Goal: Check status: Check status

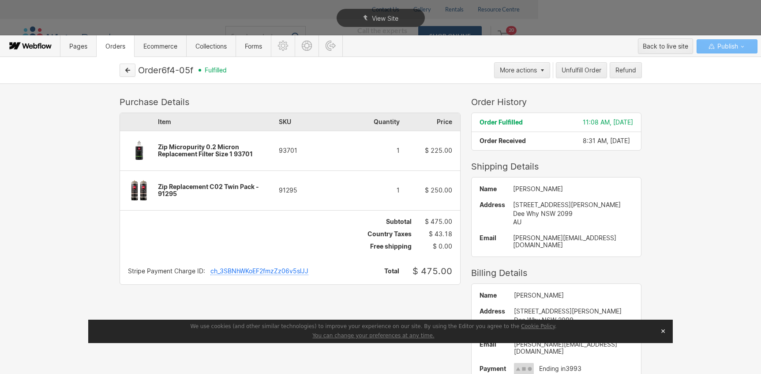
click at [130, 74] on button "button" at bounding box center [128, 70] width 16 height 13
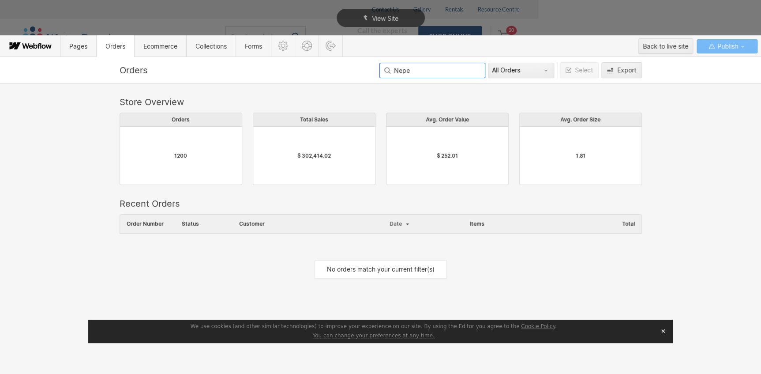
scroll to position [69, 516]
type input "Neppe"
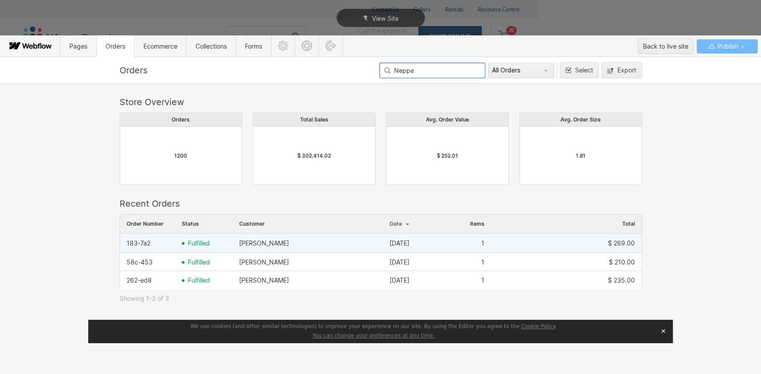
click at [203, 244] on span "fulfilled" at bounding box center [199, 243] width 22 height 7
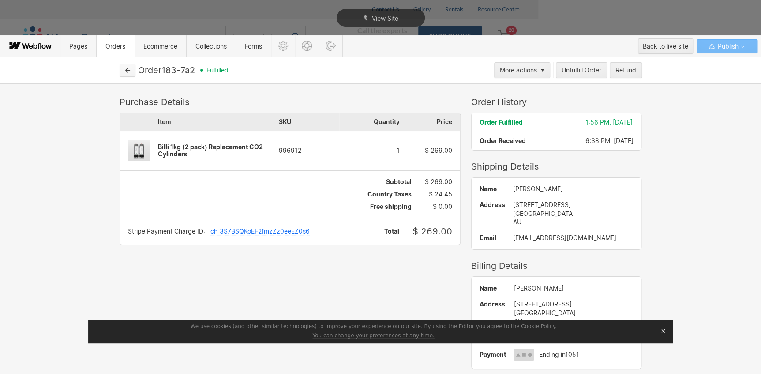
click at [128, 69] on icon "button" at bounding box center [128, 70] width 4 height 4
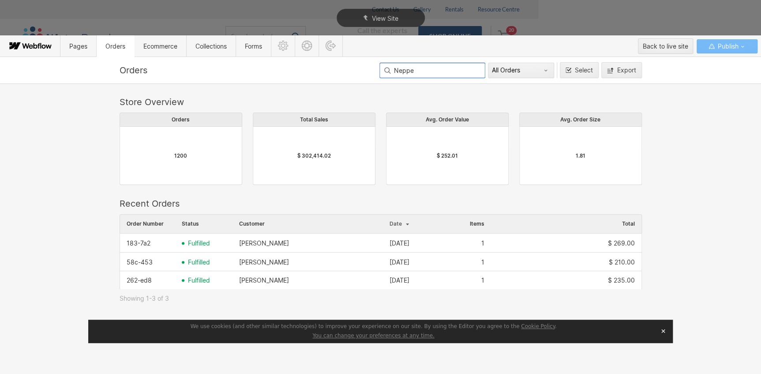
click at [442, 71] on input "Neppe" at bounding box center [432, 70] width 106 height 15
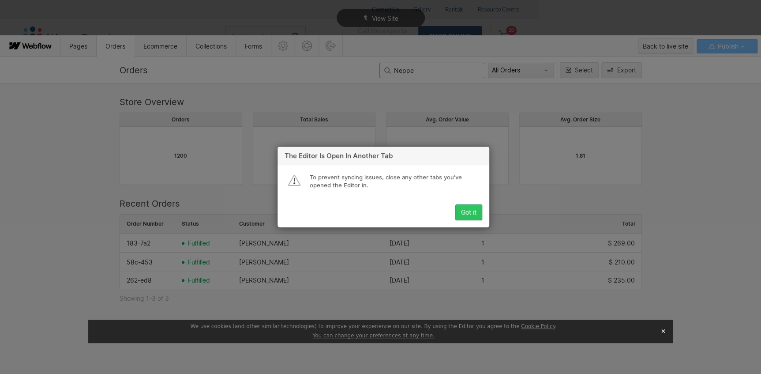
click at [467, 210] on div "Got it" at bounding box center [468, 212] width 15 height 7
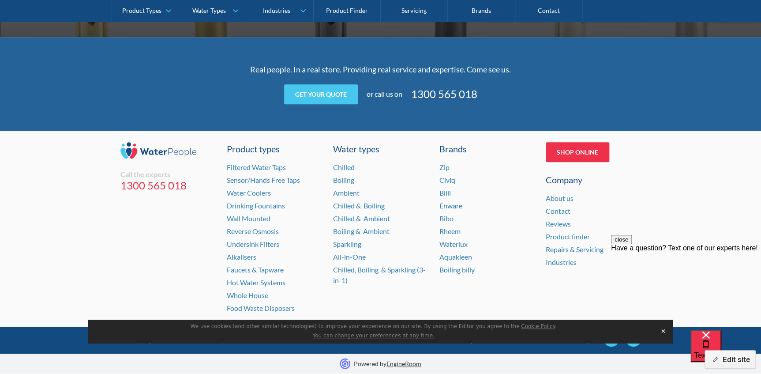
click at [664, 328] on button "✕" at bounding box center [663, 330] width 12 height 13
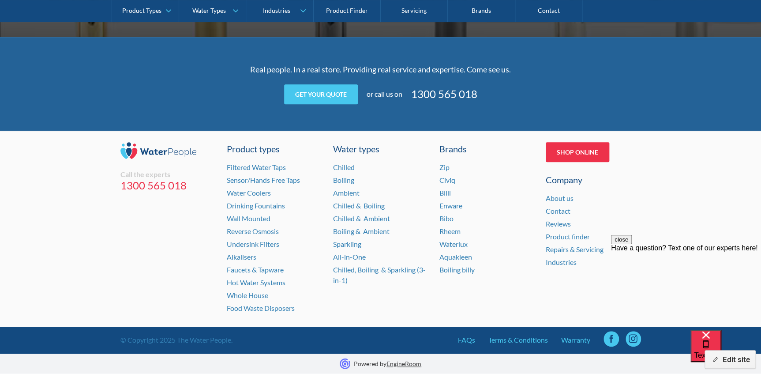
scroll to position [1833, 0]
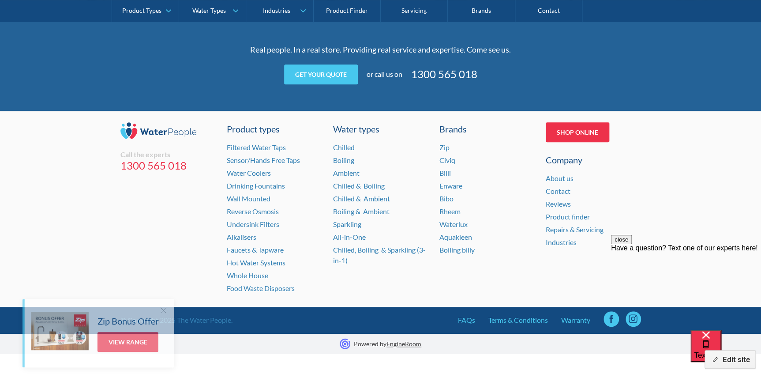
click at [632, 244] on button "close" at bounding box center [621, 239] width 21 height 9
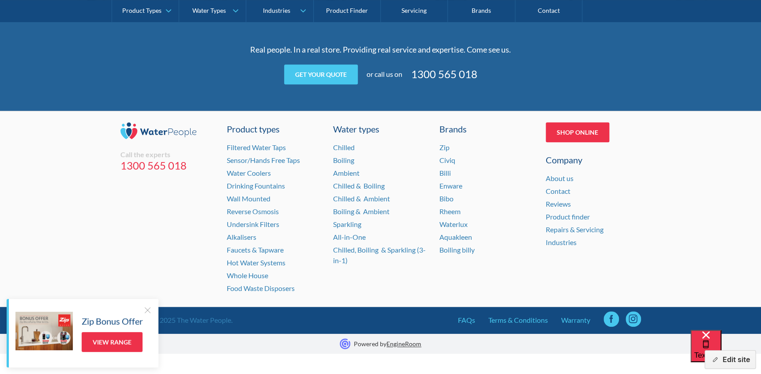
drag, startPoint x: 146, startPoint y: 310, endPoint x: 150, endPoint y: 320, distance: 10.5
click at [146, 310] on div at bounding box center [147, 309] width 9 height 9
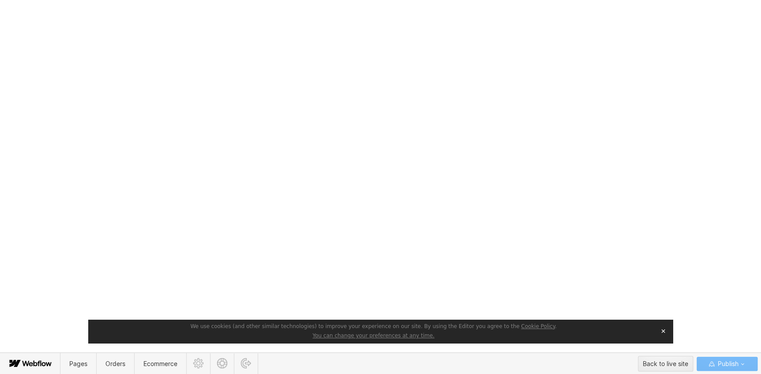
click at [663, 331] on button "✕" at bounding box center [663, 330] width 12 height 13
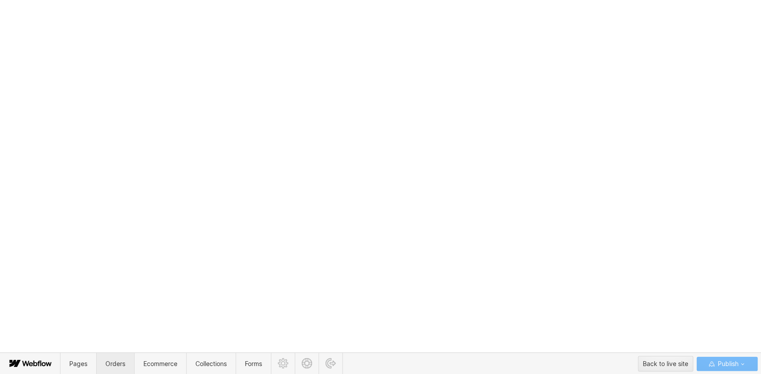
click at [114, 360] on span "Orders" at bounding box center [115, 364] width 20 height 8
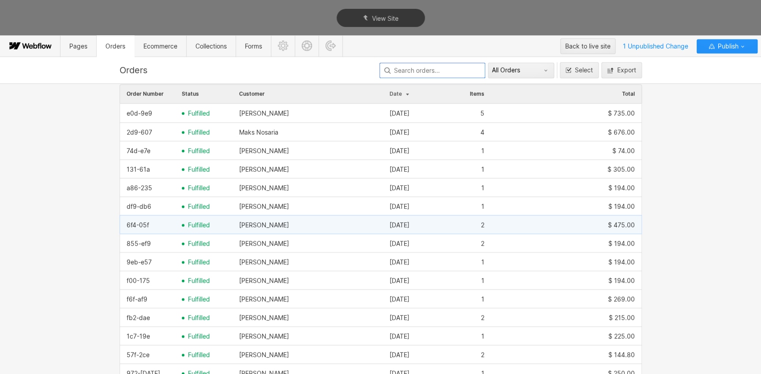
scroll to position [160, 0]
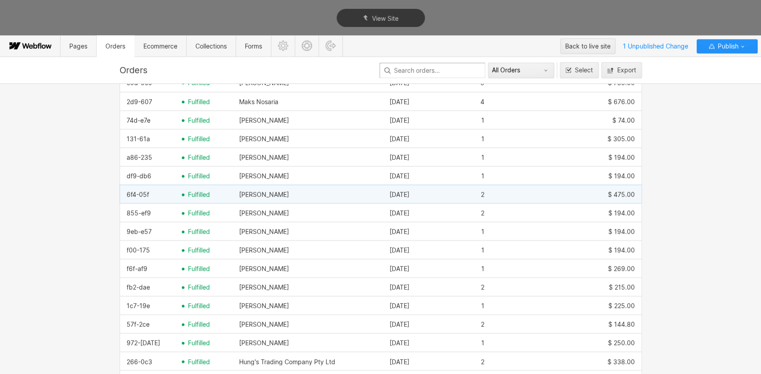
click at [182, 191] on div "fulfilled" at bounding box center [203, 195] width 57 height 14
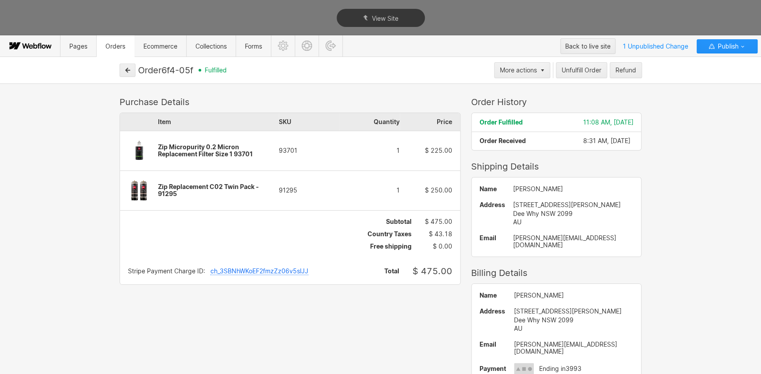
click at [171, 71] on div "Order 6f4-05f fulfilled" at bounding box center [314, 70] width 353 height 11
